Goal: Task Accomplishment & Management: Use online tool/utility

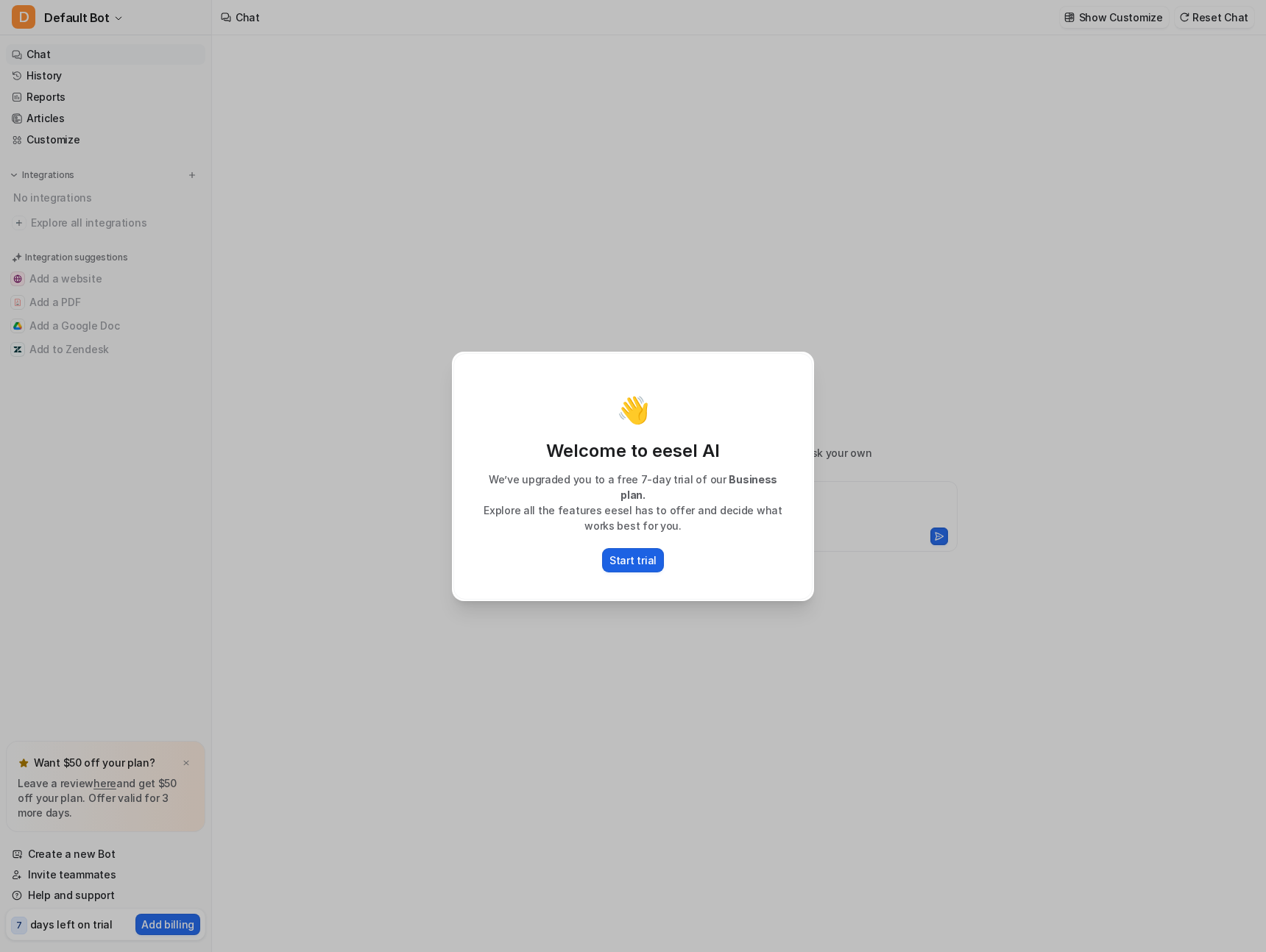
type textarea "**********"
click at [641, 553] on p "Start trial" at bounding box center [633, 560] width 47 height 16
